Goal: Information Seeking & Learning: Learn about a topic

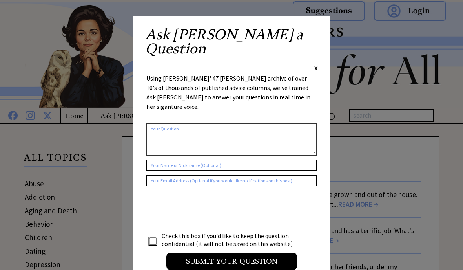
click at [315, 37] on div "Ask Ann a Question X" at bounding box center [231, 49] width 173 height 45
click at [315, 64] on span "X" at bounding box center [317, 68] width 4 height 8
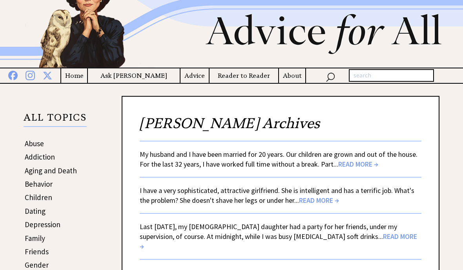
scroll to position [40, 0]
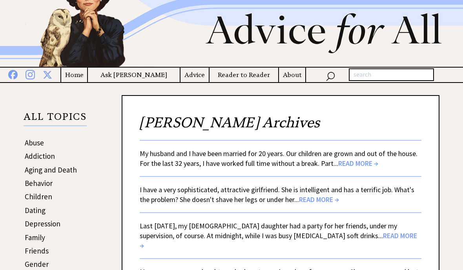
click at [346, 241] on span "READ MORE →" at bounding box center [279, 240] width 278 height 19
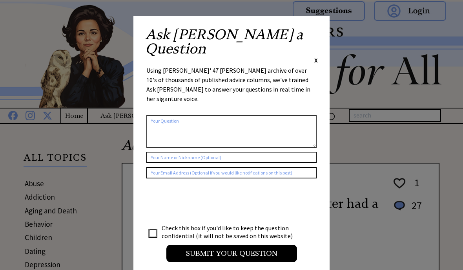
click at [317, 56] on span "X" at bounding box center [317, 60] width 4 height 8
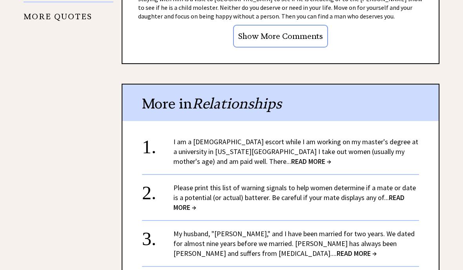
scroll to position [792, 0]
click at [291, 157] on span "READ MORE →" at bounding box center [311, 161] width 40 height 9
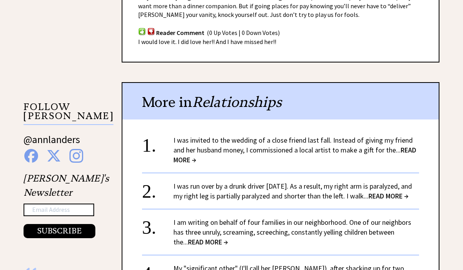
scroll to position [678, 0]
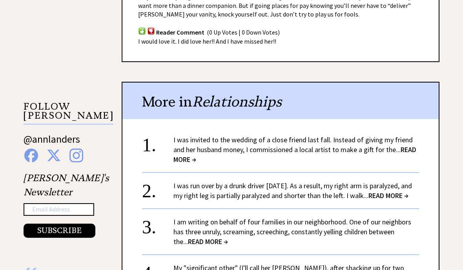
click at [187, 145] on span "READ MORE →" at bounding box center [295, 154] width 243 height 19
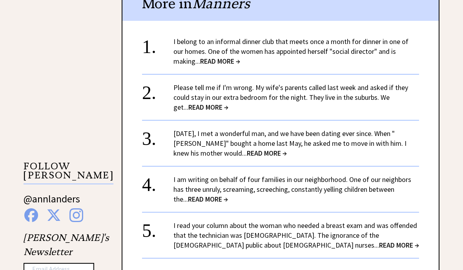
scroll to position [618, 0]
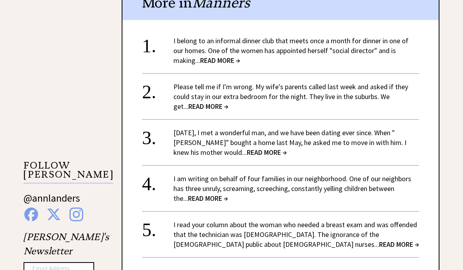
click at [199, 108] on span "READ MORE →" at bounding box center [208, 106] width 40 height 9
click at [199, 102] on span "READ MORE →" at bounding box center [208, 106] width 40 height 9
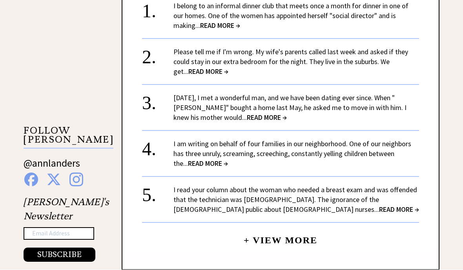
click at [206, 72] on span "READ MORE →" at bounding box center [208, 71] width 40 height 9
click at [215, 68] on span "READ MORE →" at bounding box center [208, 71] width 40 height 9
click at [214, 74] on span "READ MORE →" at bounding box center [208, 71] width 40 height 9
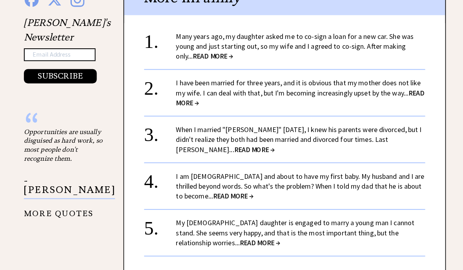
scroll to position [892, 0]
click at [198, 51] on span "READ MORE →" at bounding box center [210, 55] width 40 height 9
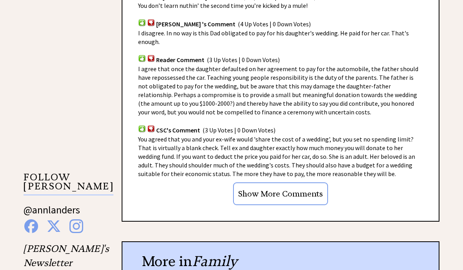
scroll to position [607, 0]
